Goal: Communication & Community: Participate in discussion

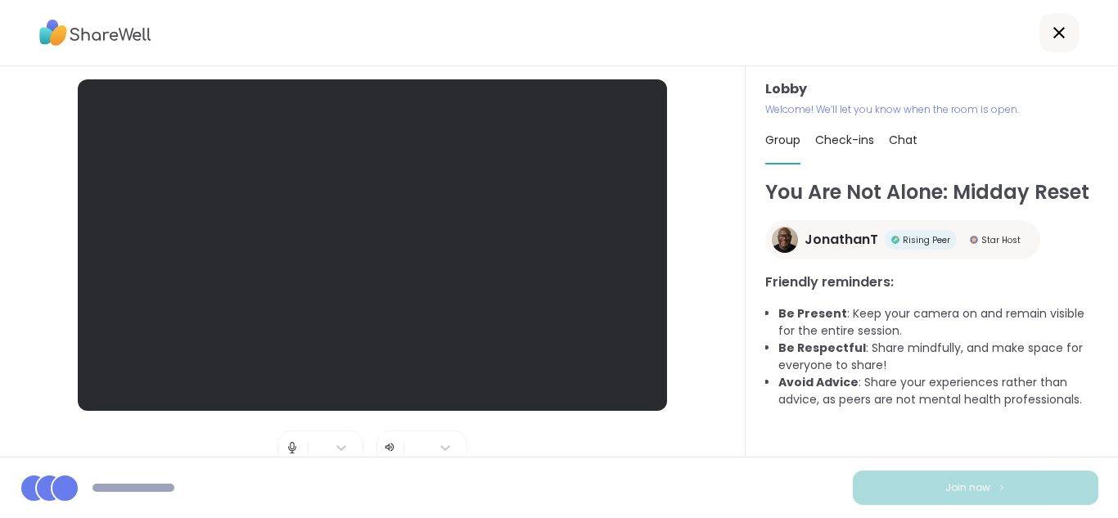
scroll to position [173, 0]
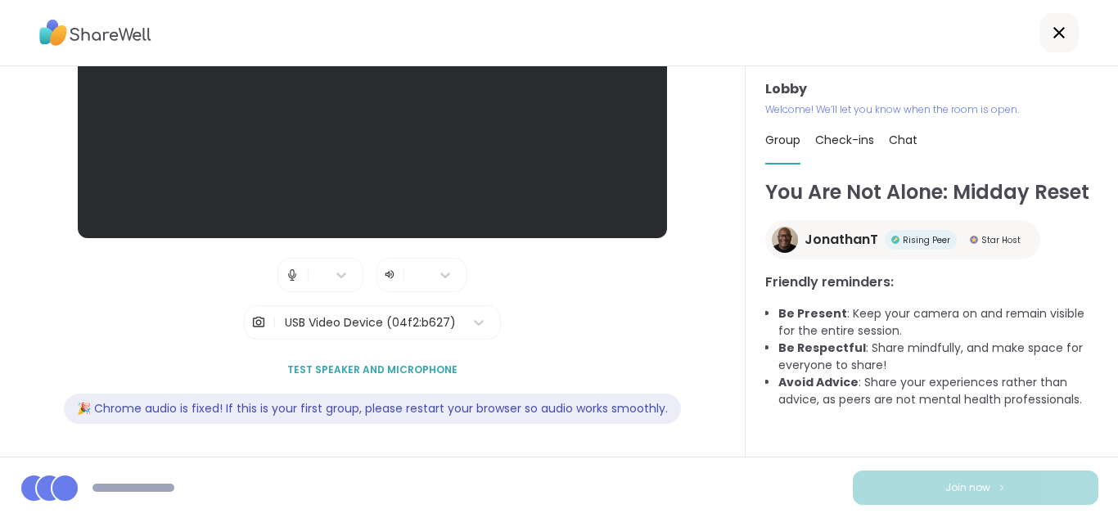
click at [158, 398] on div "🎉 Chrome audio is fixed! If this is your first group, please restart your brows…" at bounding box center [372, 409] width 617 height 30
click at [159, 397] on div "🎉 Chrome audio is fixed! If this is your first group, please restart your brows…" at bounding box center [372, 409] width 617 height 30
click at [331, 365] on span "Test speaker and microphone" at bounding box center [372, 370] width 170 height 15
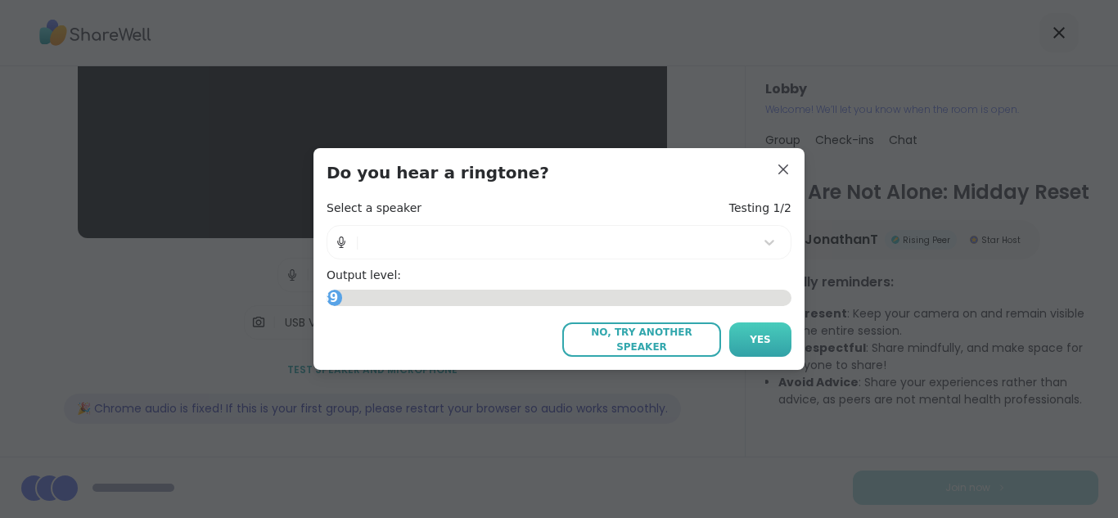
click at [740, 327] on button "Yes" at bounding box center [760, 339] width 62 height 34
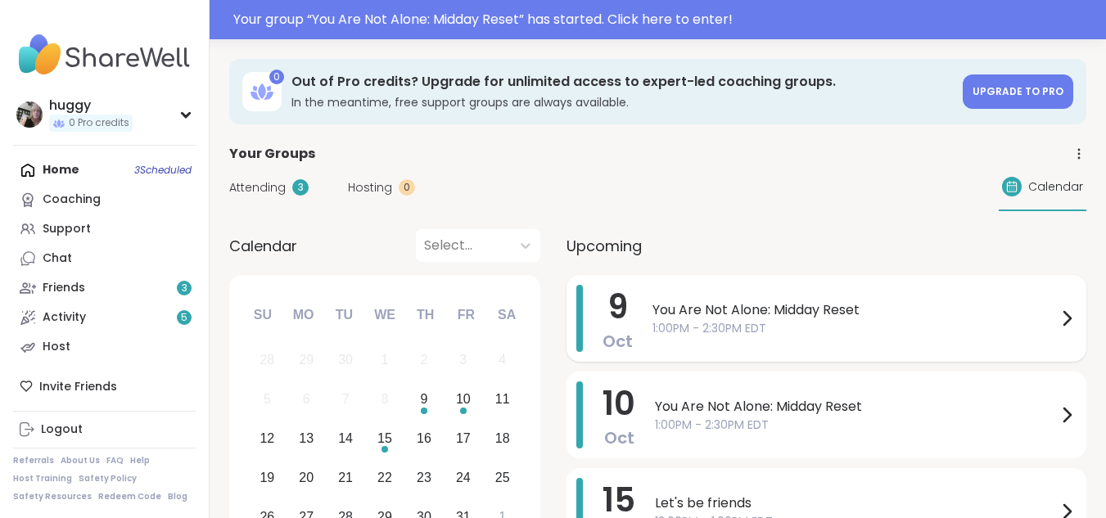
click at [656, 340] on div "You Are Not Alone: Midday Reset 1:00PM - 2:30PM EDT" at bounding box center [864, 318] width 424 height 67
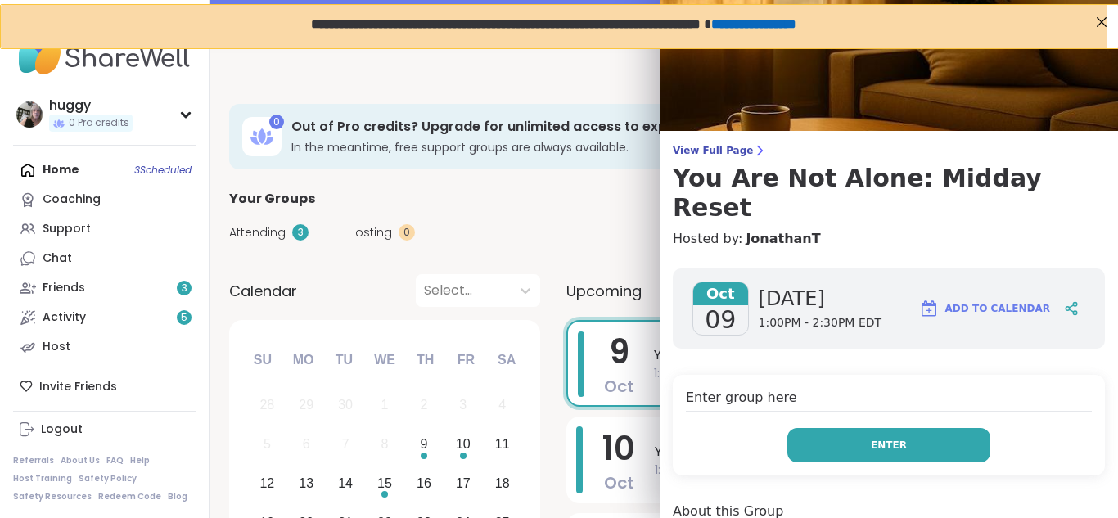
click at [787, 428] on button "Enter" at bounding box center [888, 445] width 203 height 34
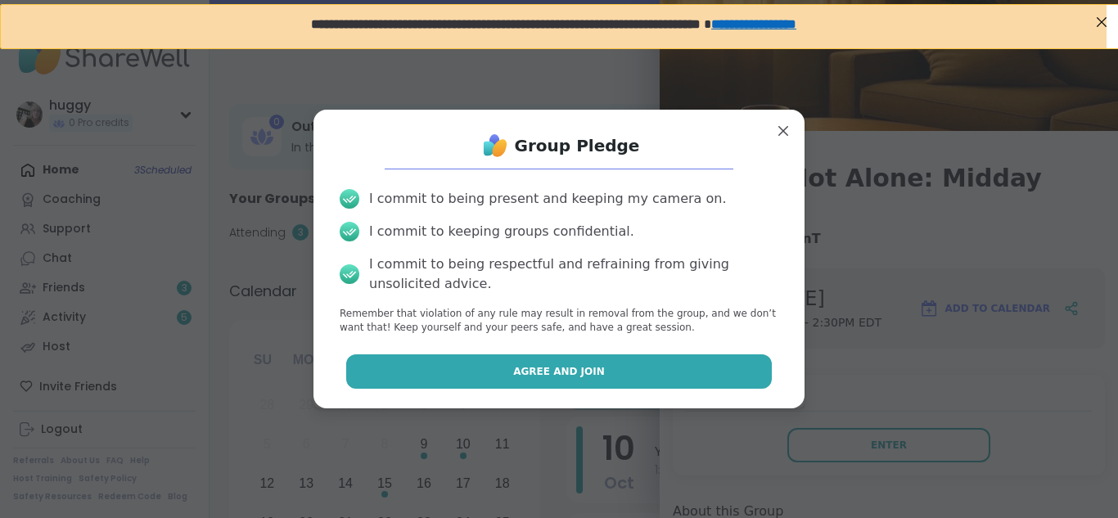
click at [674, 372] on button "Agree and Join" at bounding box center [559, 371] width 426 height 34
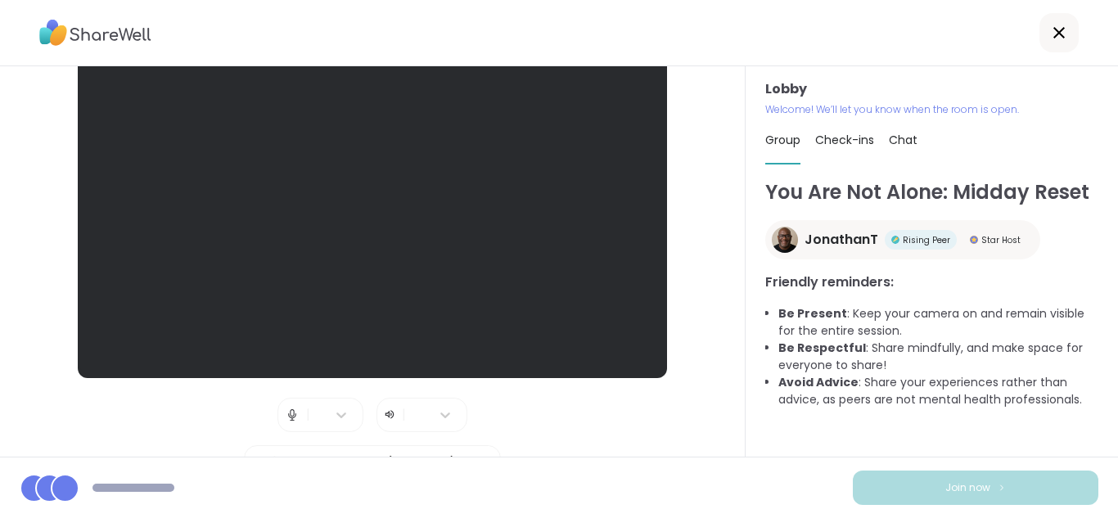
scroll to position [76, 0]
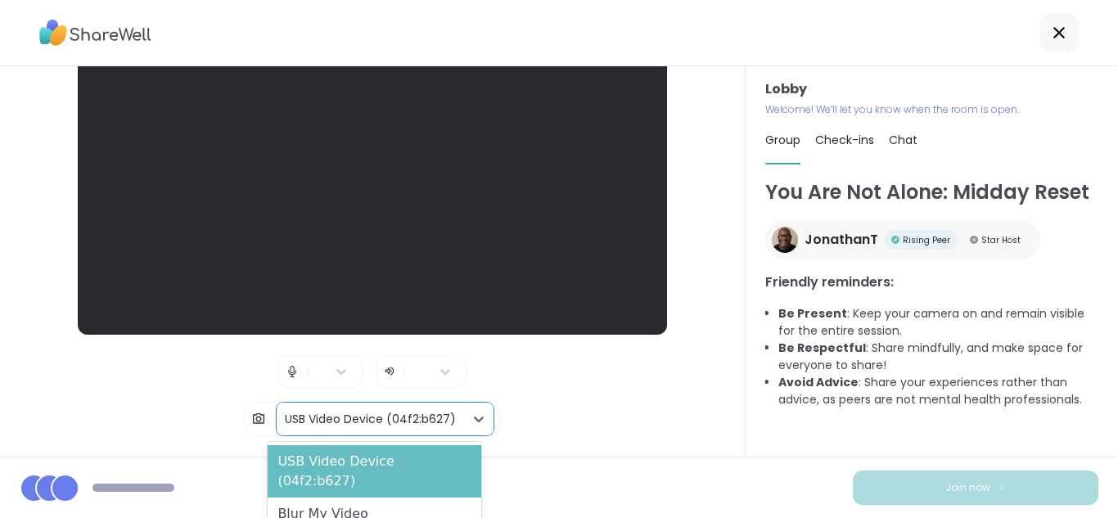
drag, startPoint x: 304, startPoint y: 423, endPoint x: 304, endPoint y: 458, distance: 35.2
click at [304, 458] on body "Lobby | | | 2 results available. Use Up and Down to choose options, press Enter…" at bounding box center [559, 259] width 1118 height 518
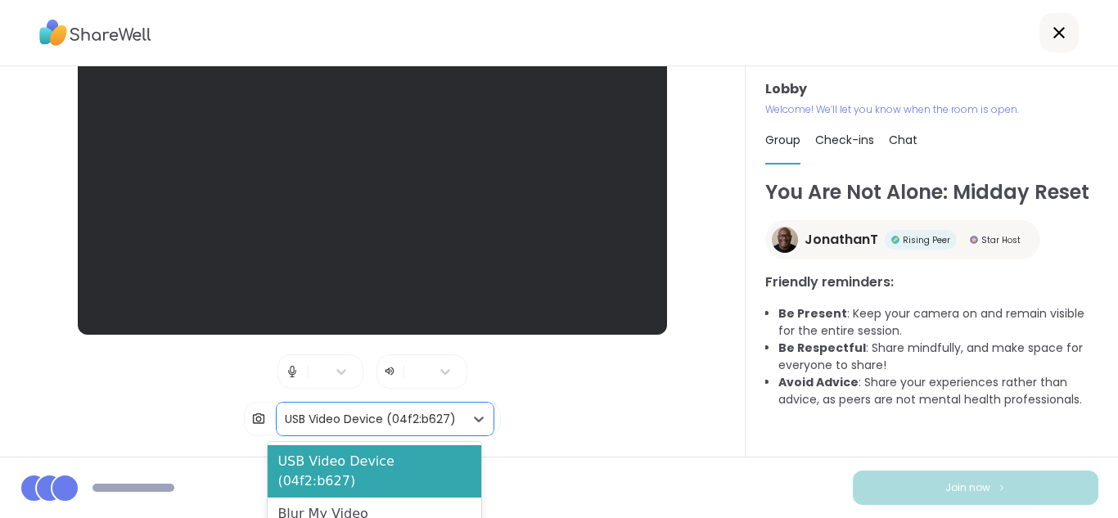
click at [285, 421] on div "USB Video Device (04f2:b627)" at bounding box center [370, 419] width 171 height 17
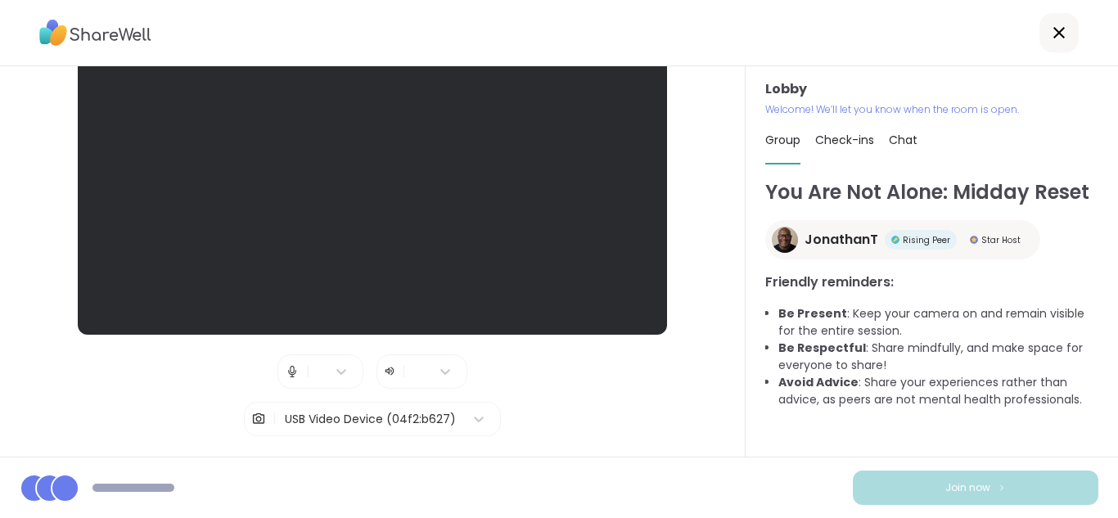
click at [841, 453] on div "You Are Not Alone: Midday Reset JonathanT Rising Peer Star Host Friendly remind…" at bounding box center [931, 317] width 333 height 279
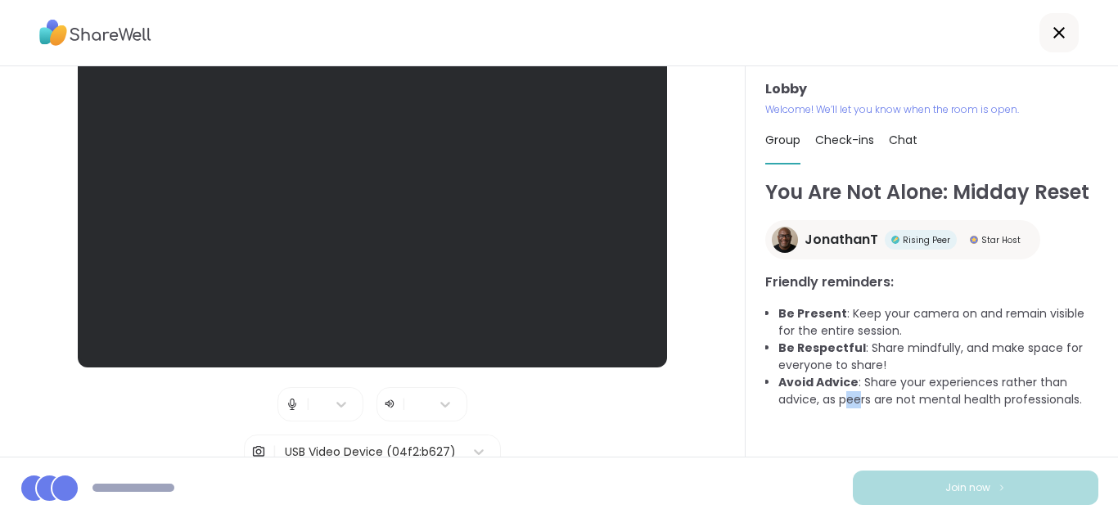
scroll to position [0, 0]
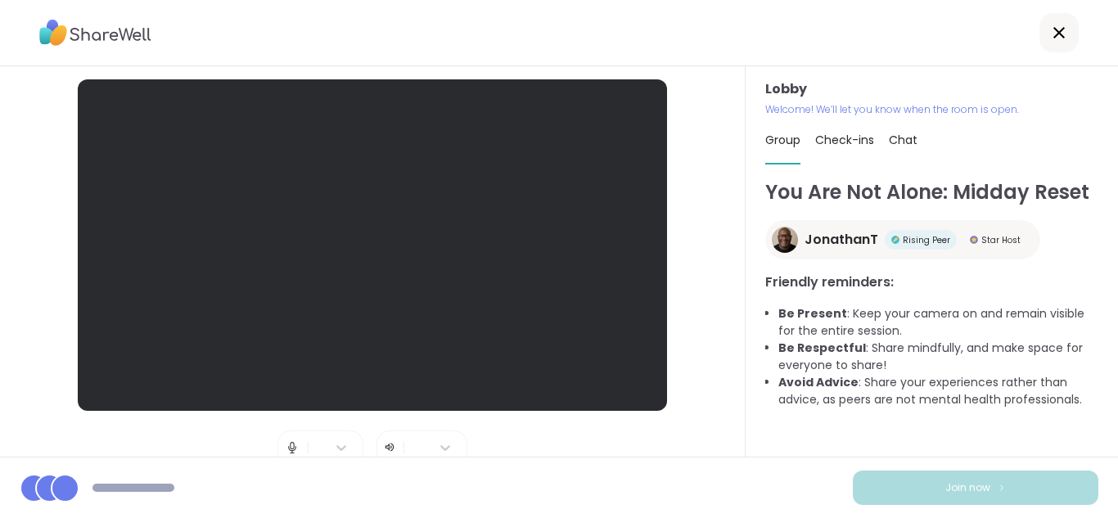
click at [1052, 35] on icon at bounding box center [1059, 33] width 20 height 20
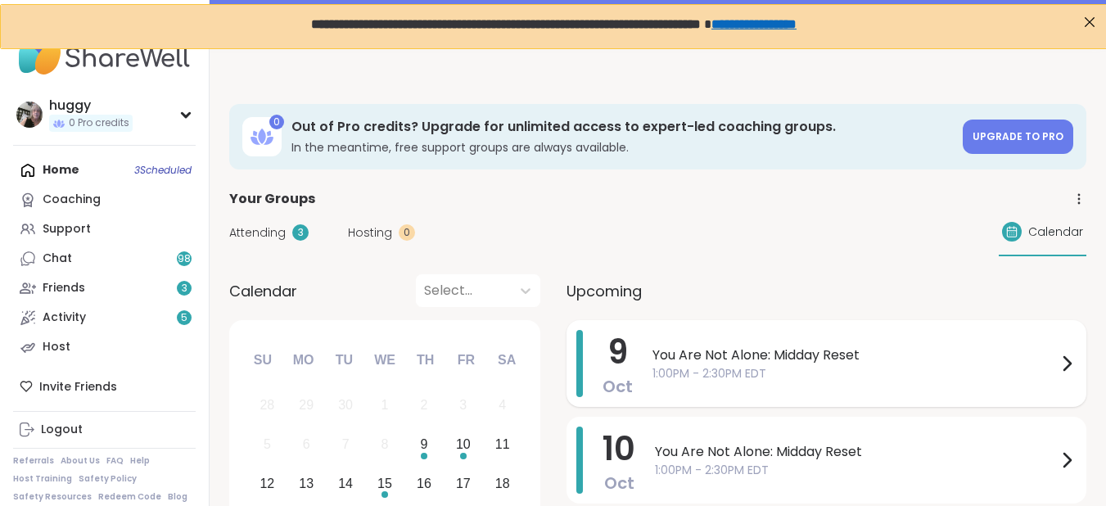
click at [788, 373] on span "1:00PM - 2:30PM EDT" at bounding box center [854, 373] width 404 height 17
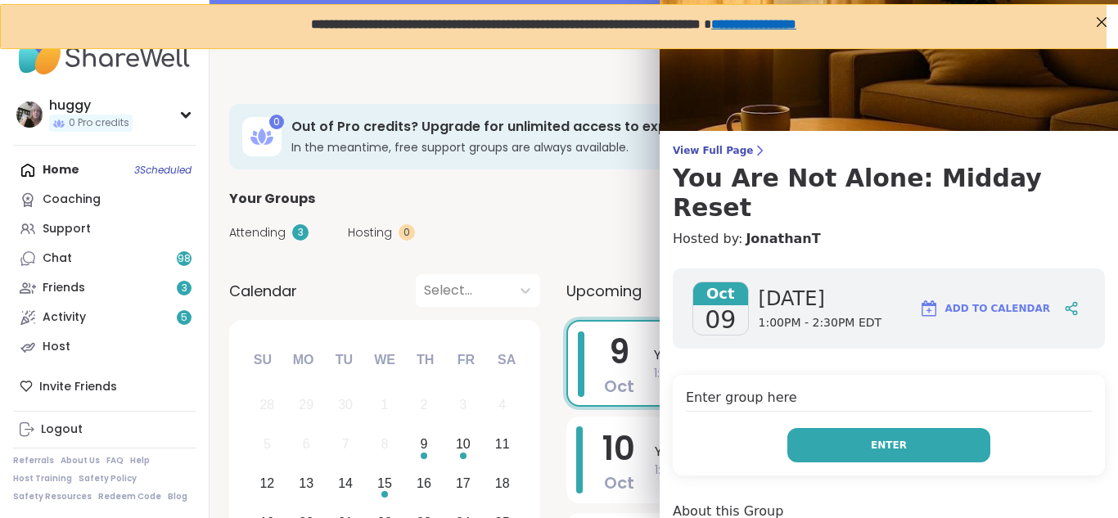
click at [831, 428] on button "Enter" at bounding box center [888, 445] width 203 height 34
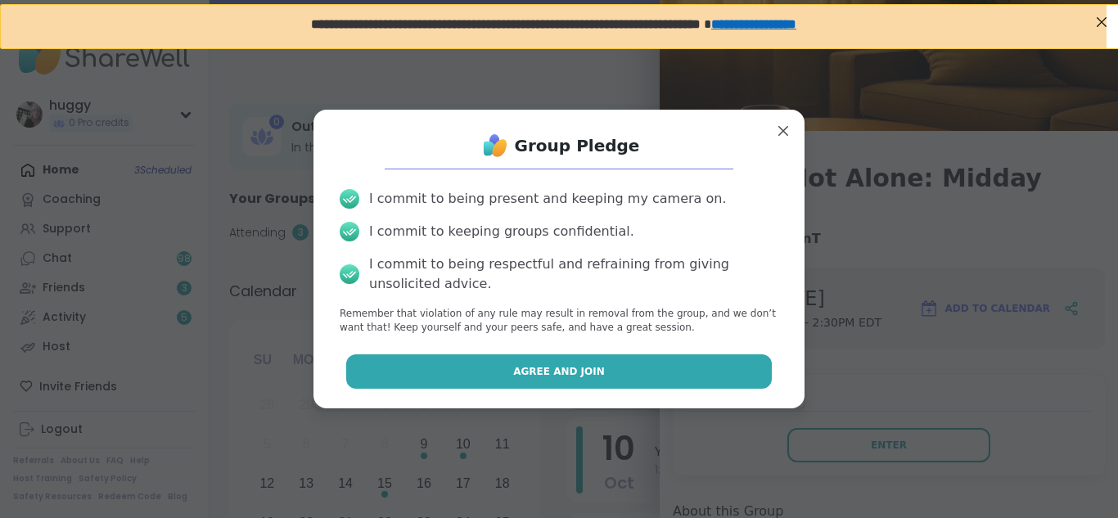
click at [719, 372] on button "Agree and Join" at bounding box center [559, 371] width 426 height 34
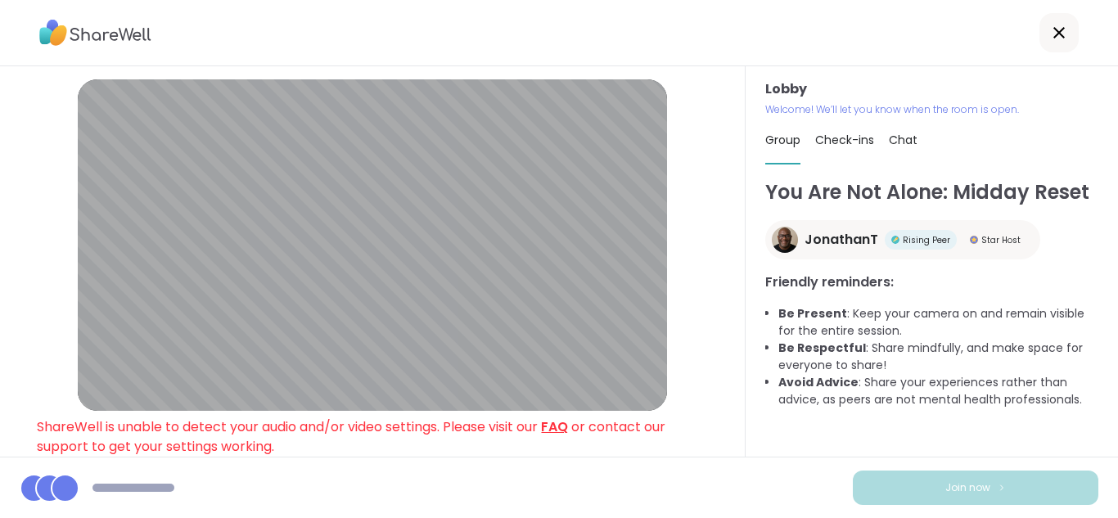
click at [568, 426] on link "FAQ" at bounding box center [554, 426] width 27 height 19
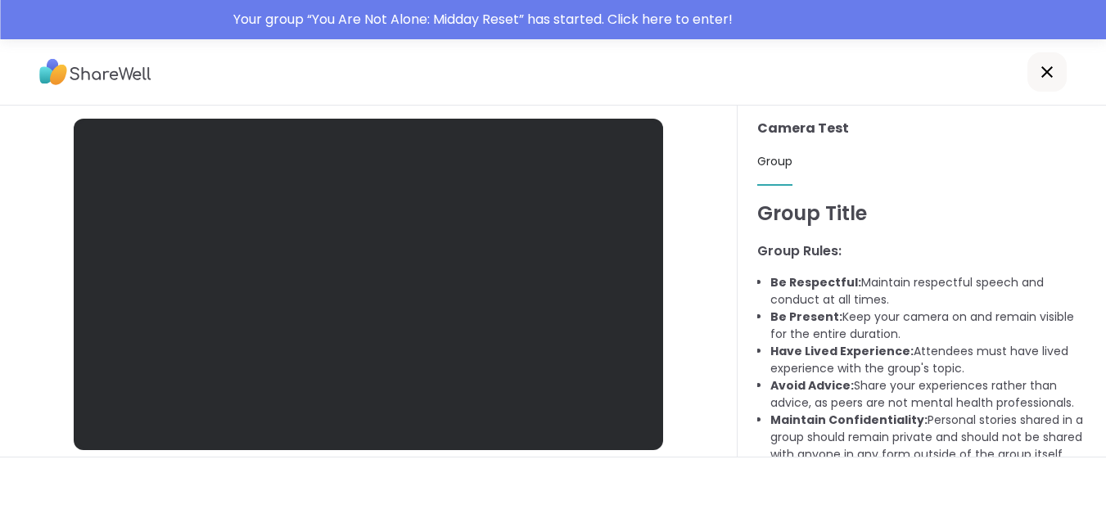
scroll to position [29, 0]
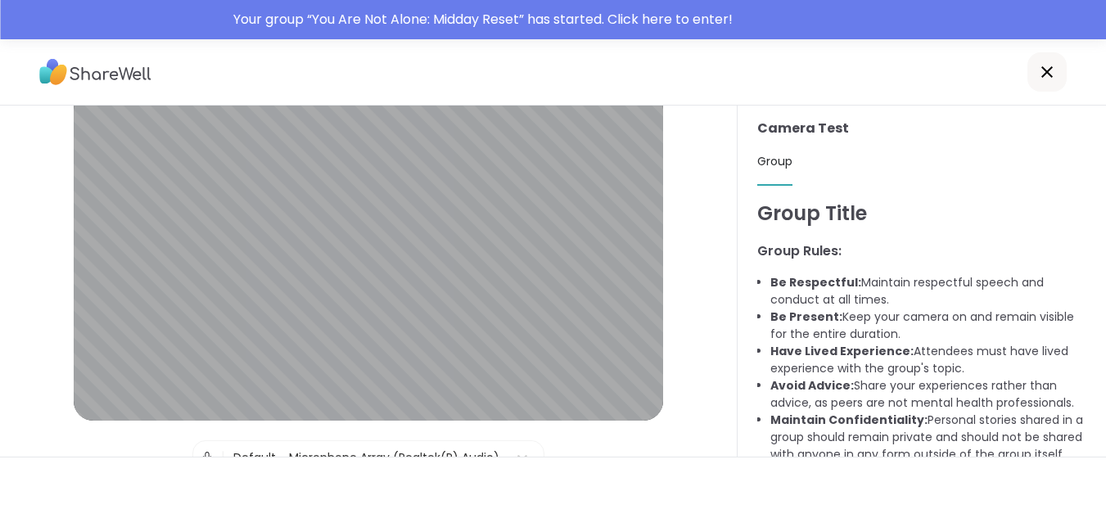
click at [1039, 65] on icon at bounding box center [1047, 72] width 20 height 20
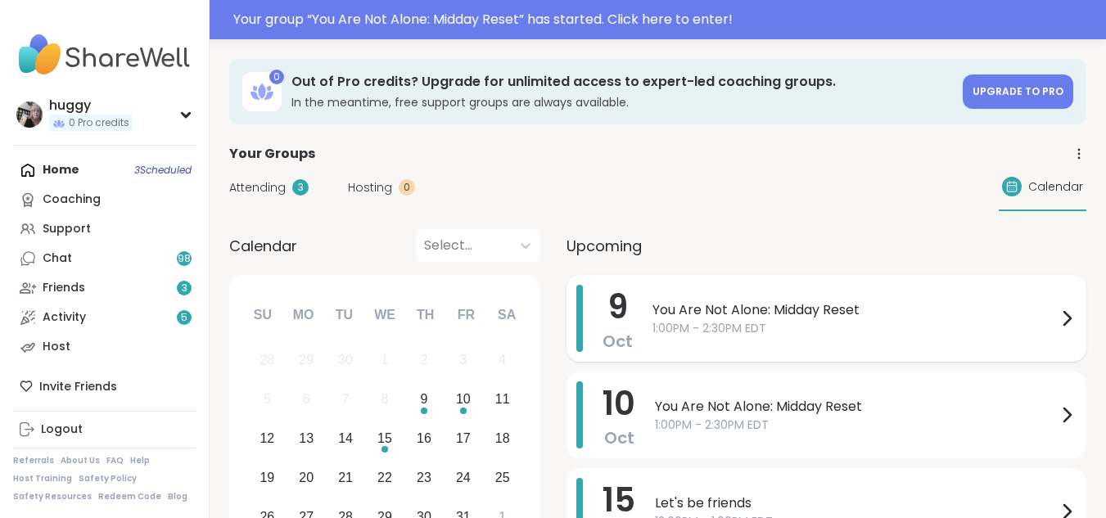
click at [858, 311] on span "You Are Not Alone: Midday Reset" at bounding box center [854, 310] width 404 height 20
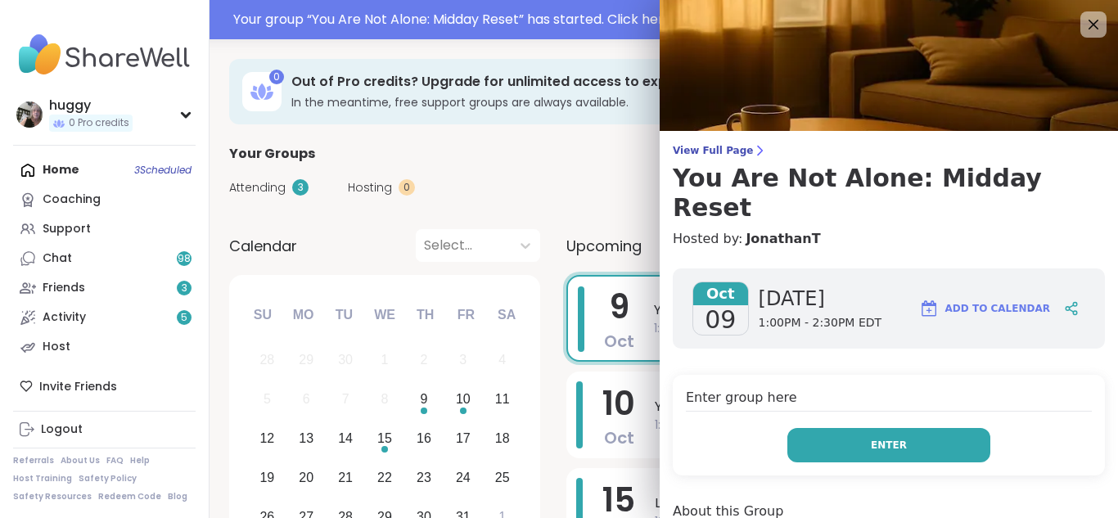
click at [874, 438] on span "Enter" at bounding box center [889, 445] width 36 height 15
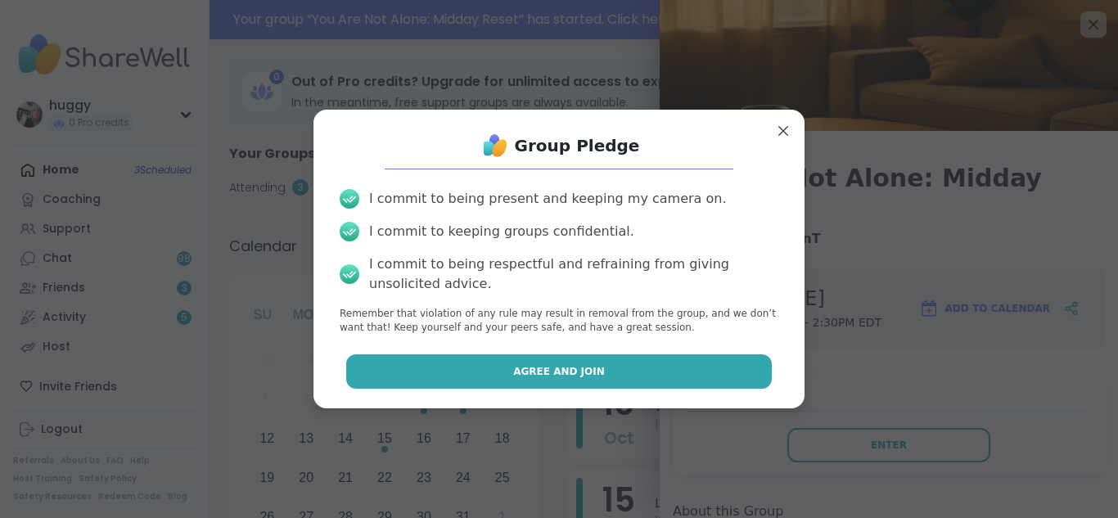
click at [710, 372] on button "Agree and Join" at bounding box center [559, 371] width 426 height 34
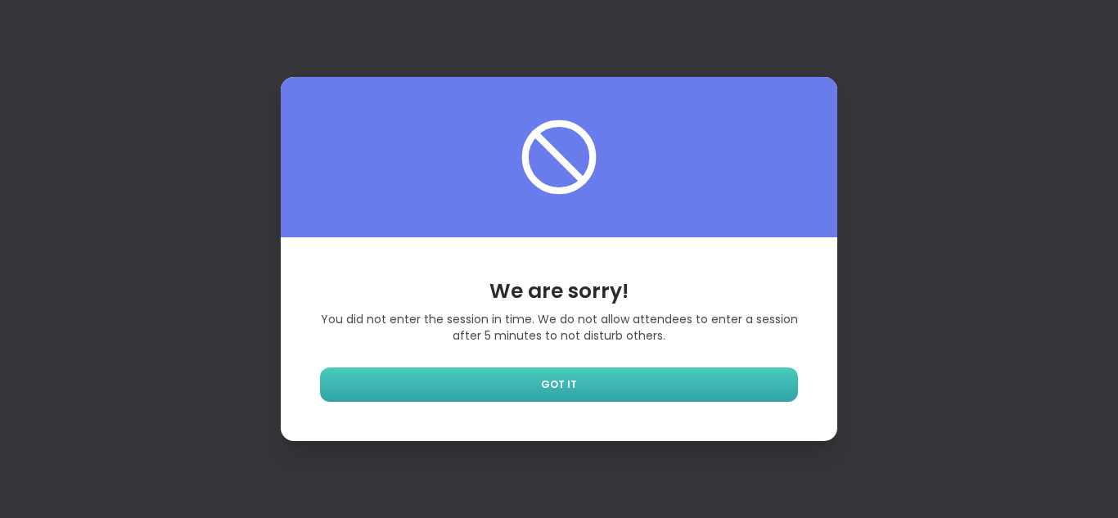
click at [667, 375] on link "GOT IT" at bounding box center [559, 384] width 478 height 34
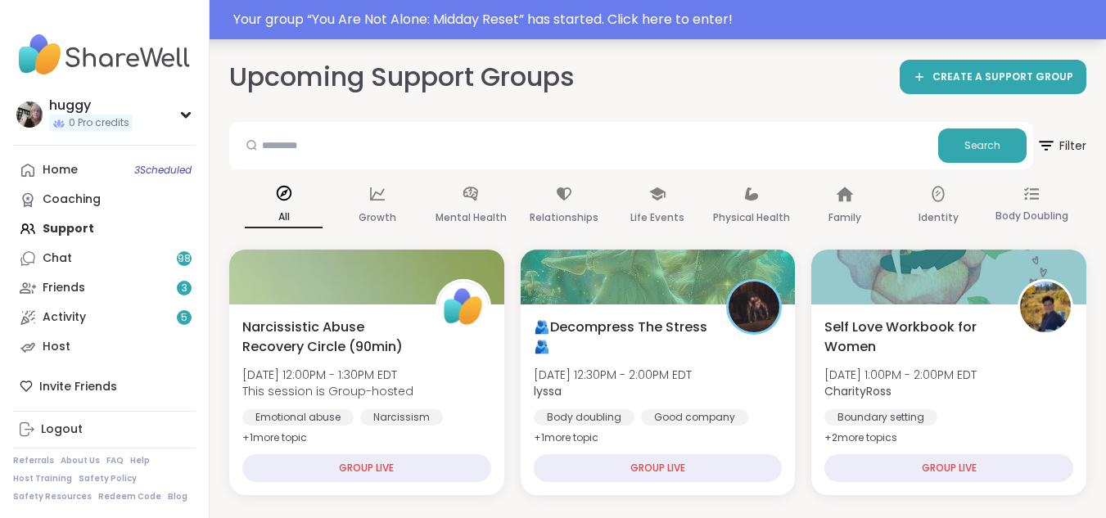
click at [626, 20] on div "Your group “ You Are Not Alone: Midday Reset ” has started. Click here to enter!" at bounding box center [664, 20] width 863 height 20
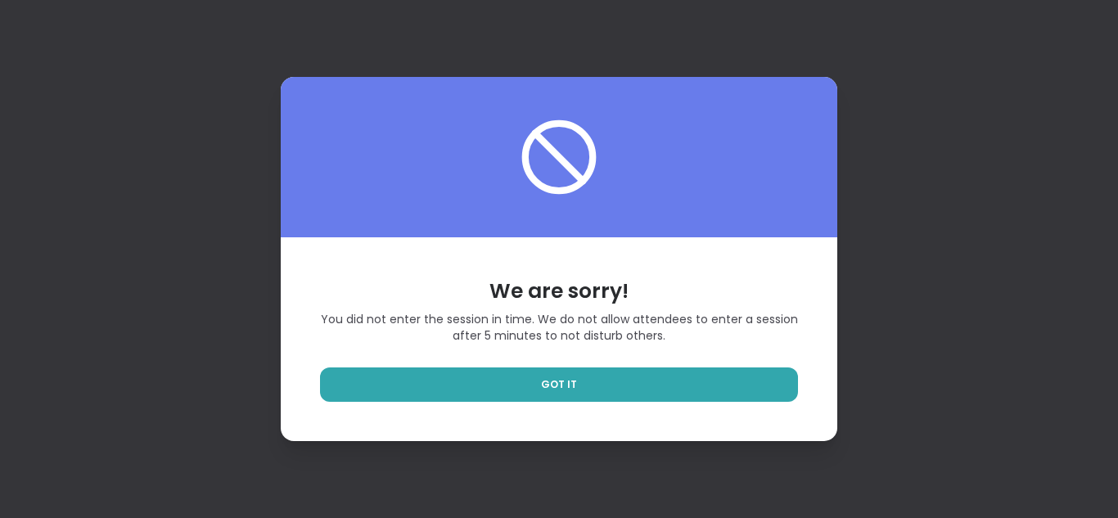
drag, startPoint x: 606, startPoint y: 69, endPoint x: 590, endPoint y: 114, distance: 47.9
click at [604, 82] on div "We are sorry! You did not enter the session in time. We do not allow attendees …" at bounding box center [559, 259] width 1118 height 518
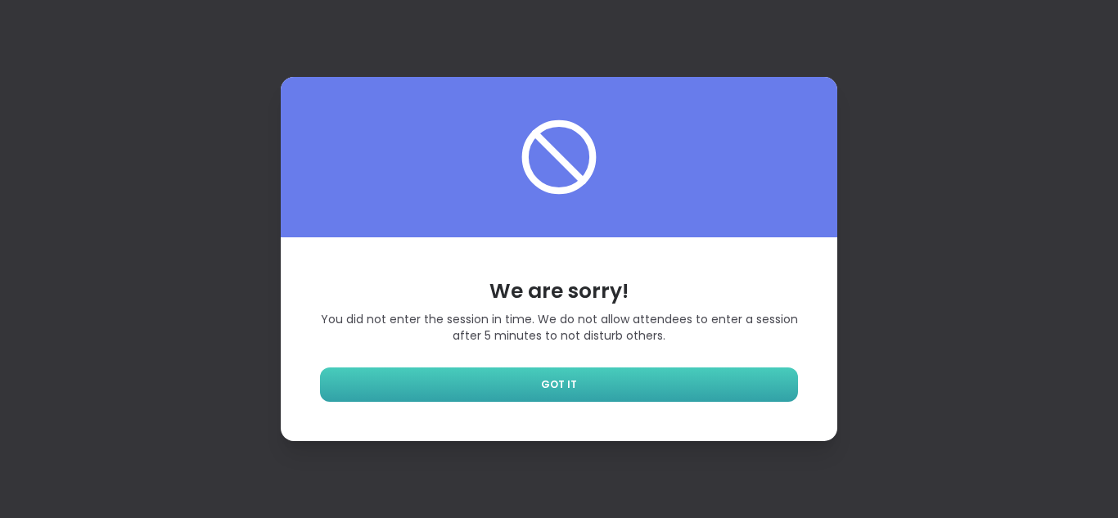
click at [491, 377] on link "GOT IT" at bounding box center [559, 384] width 478 height 34
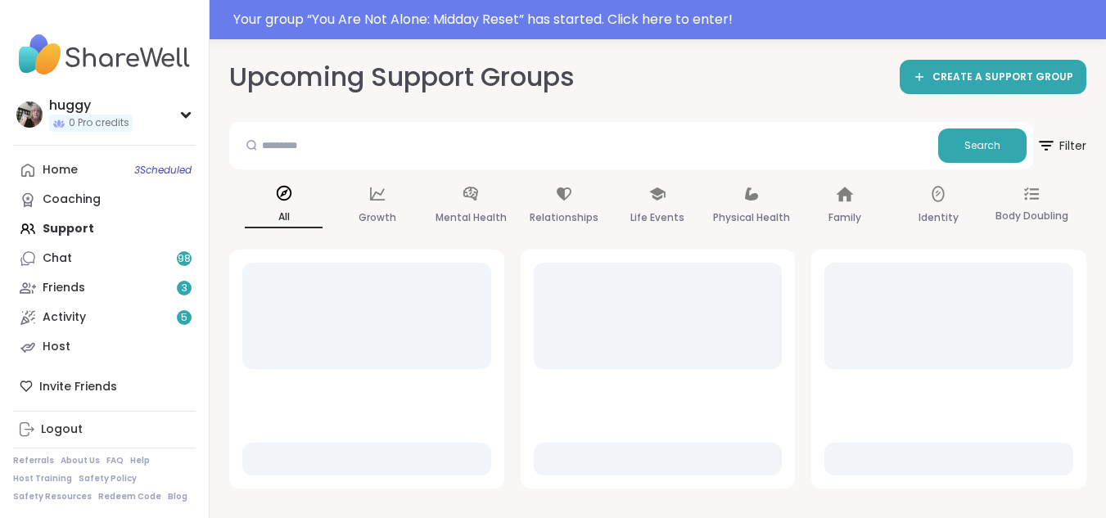
drag, startPoint x: 499, startPoint y: 368, endPoint x: 506, endPoint y: 360, distance: 10.5
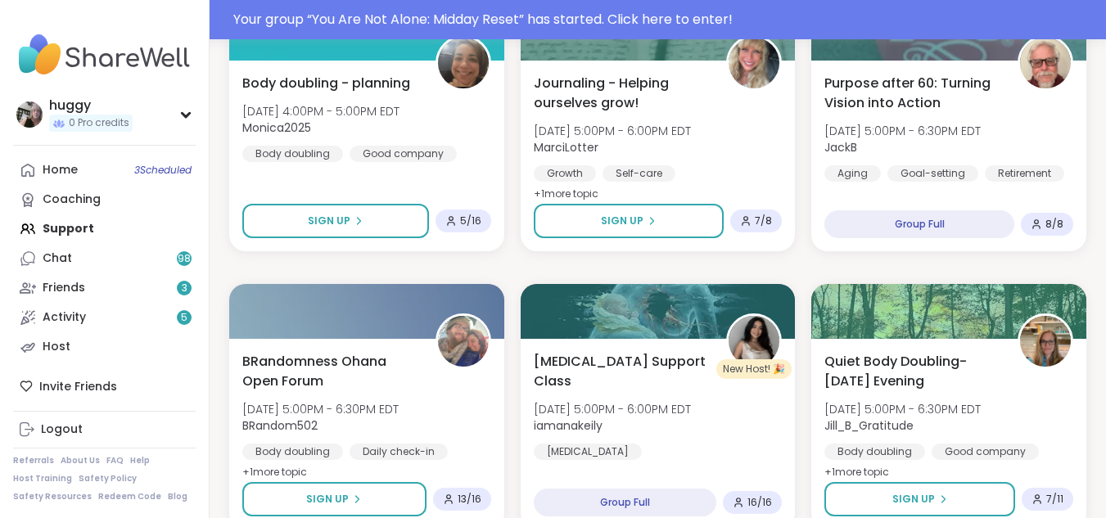
scroll to position [1690, 0]
